Goal: Task Accomplishment & Management: Manage account settings

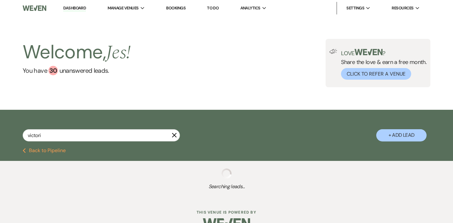
type input "victoria"
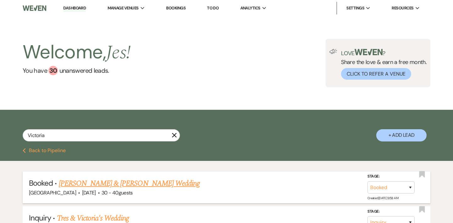
drag, startPoint x: 0, startPoint y: 0, endPoint x: 127, endPoint y: 184, distance: 223.5
click at [127, 184] on link "[PERSON_NAME] & [PERSON_NAME] Wedding" at bounding box center [129, 183] width 141 height 11
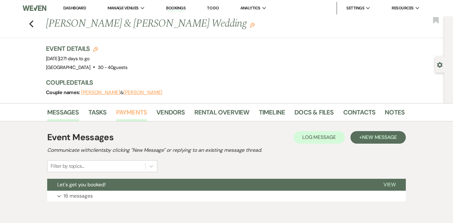
click at [135, 116] on link "Payments" at bounding box center [131, 114] width 31 height 14
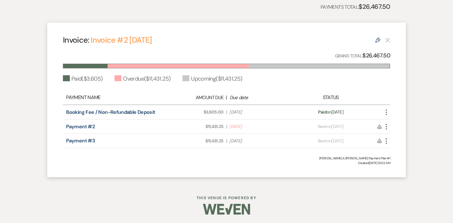
scroll to position [160, 0]
click at [386, 125] on icon "More" at bounding box center [386, 128] width 8 height 8
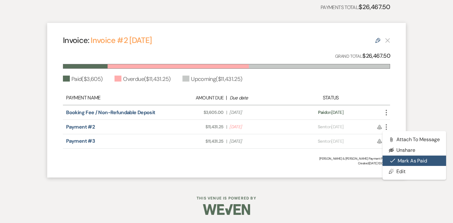
click at [398, 164] on button "Check [PERSON_NAME] [PERSON_NAME] as Paid" at bounding box center [413, 161] width 63 height 11
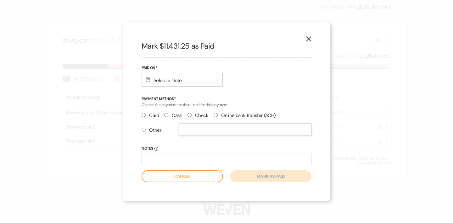
click at [221, 130] on input "text" at bounding box center [245, 130] width 132 height 12
radio input "true"
type input "WEVEN"
click at [213, 115] on input "Online bank transfer (ACH)" at bounding box center [215, 115] width 4 height 4
radio input "true"
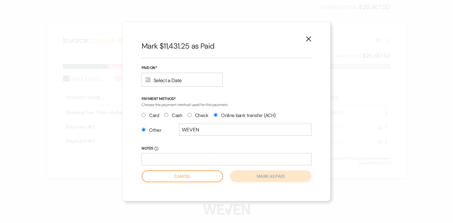
radio input "false"
click at [180, 84] on div "Calendar Select a Date Expand" at bounding box center [181, 80] width 81 height 14
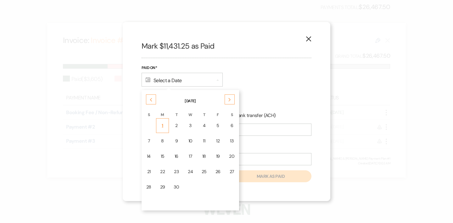
click at [162, 124] on div "1" at bounding box center [162, 126] width 5 height 7
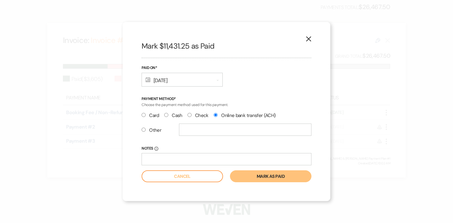
click at [152, 130] on label "Other" at bounding box center [151, 130] width 20 height 8
click at [146, 130] on input "Other" at bounding box center [143, 130] width 4 height 4
radio input "true"
radio input "false"
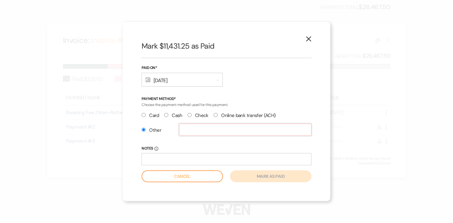
click at [217, 130] on input "text" at bounding box center [245, 130] width 132 height 12
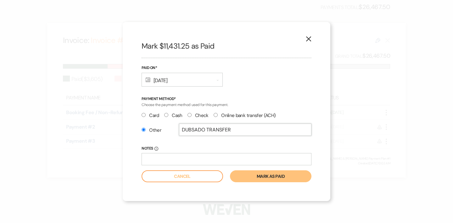
type input "DUBSADO TRANSFER"
click at [266, 181] on button "Mark as paid" at bounding box center [270, 177] width 81 height 12
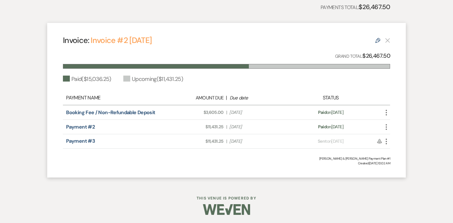
click at [387, 139] on icon "More" at bounding box center [386, 142] width 8 height 8
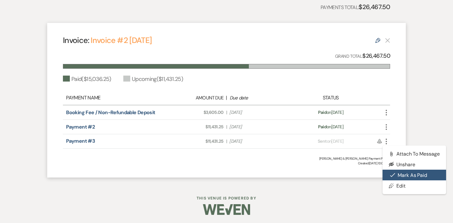
click at [396, 173] on button "Check [PERSON_NAME] [PERSON_NAME] as Paid" at bounding box center [413, 175] width 63 height 11
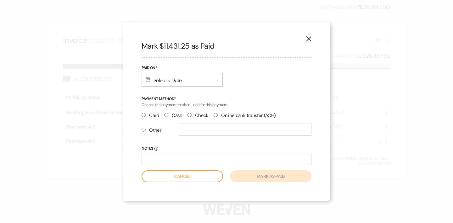
click at [149, 129] on label "Other" at bounding box center [151, 130] width 20 height 8
click at [146, 129] on input "Other" at bounding box center [143, 130] width 4 height 4
radio input "true"
click at [214, 130] on input "text" at bounding box center [245, 130] width 132 height 12
type input "DUBSADO TRANSFER"
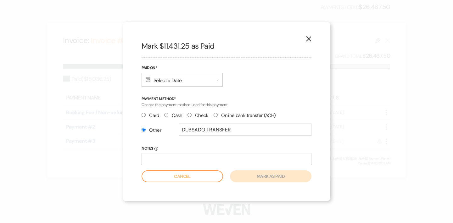
click at [177, 80] on div "Calendar Select a Date Expand" at bounding box center [181, 80] width 81 height 14
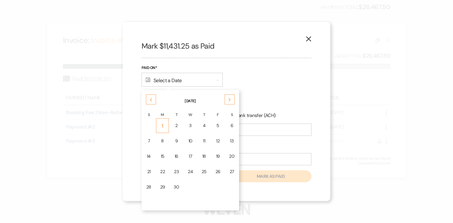
click at [158, 119] on td "1" at bounding box center [162, 125] width 13 height 15
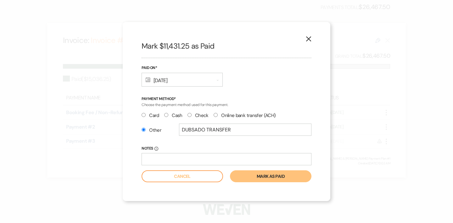
click at [247, 180] on button "Mark as paid" at bounding box center [270, 177] width 81 height 12
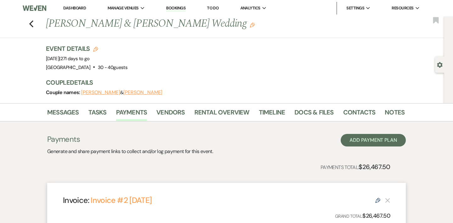
scroll to position [0, 0]
